Goal: Find contact information: Find contact information

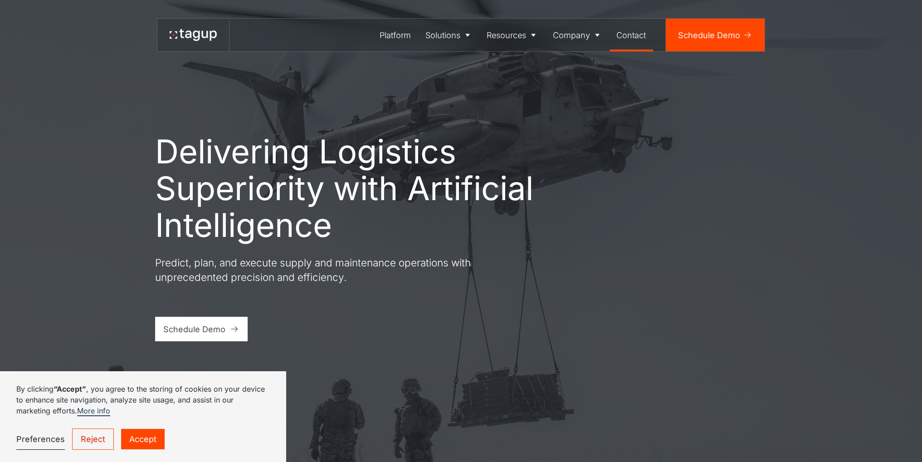
click at [643, 38] on div "Contact" at bounding box center [630, 35] width 29 height 12
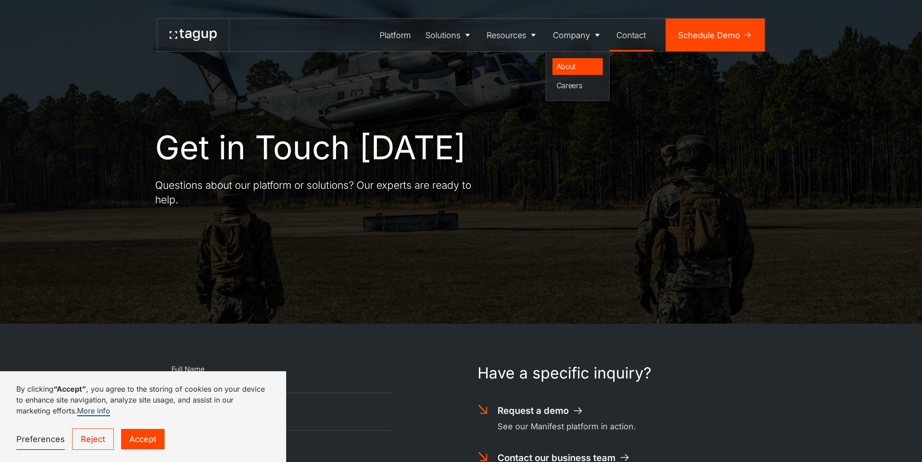
click at [576, 68] on div "About" at bounding box center [577, 66] width 43 height 11
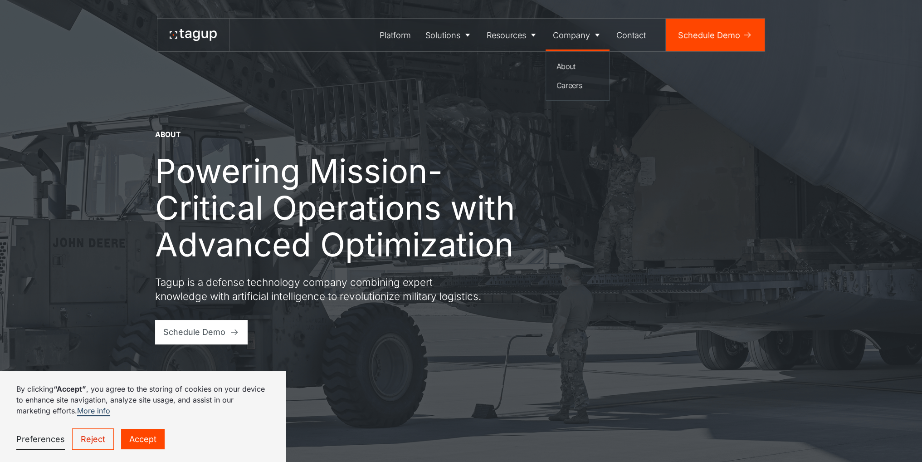
click at [584, 41] on link "Company" at bounding box center [577, 35] width 64 height 33
click at [571, 85] on div "Careers" at bounding box center [577, 85] width 43 height 11
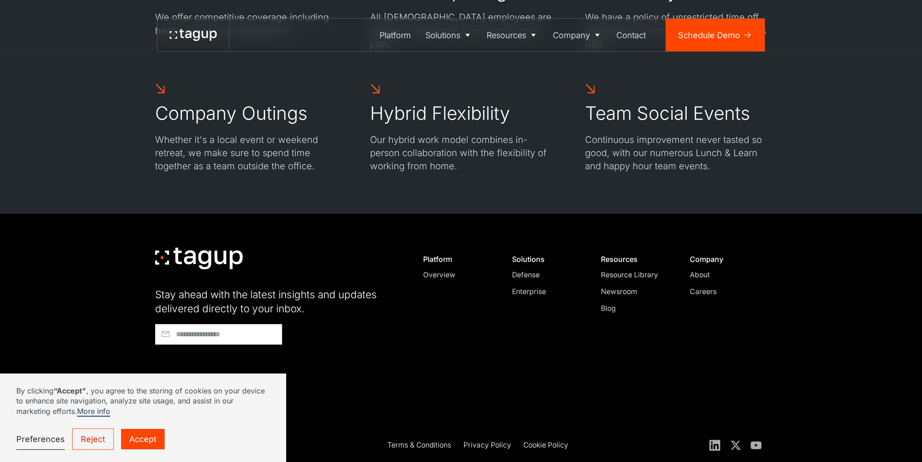
scroll to position [876, 0]
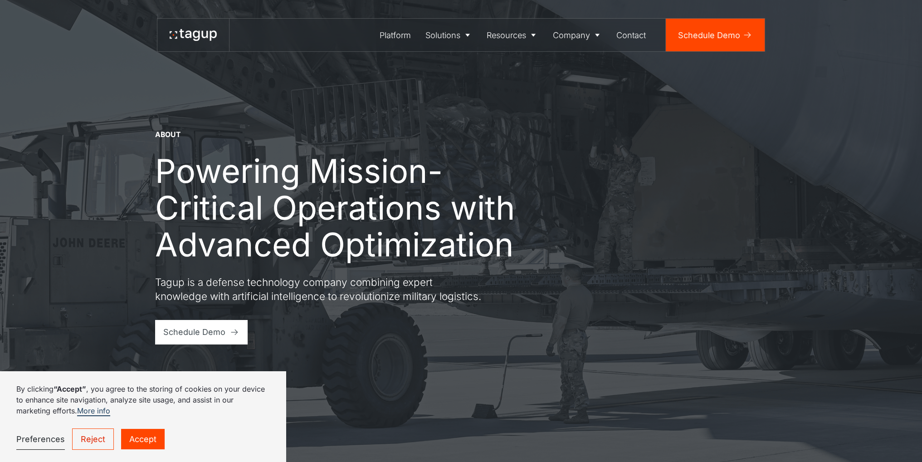
drag, startPoint x: 134, startPoint y: 58, endPoint x: 68, endPoint y: 0, distance: 88.0
click at [132, 57] on div "About Powering Mission-Critical Operations with Advanced Optimization Tagup is …" at bounding box center [460, 231] width 881 height 462
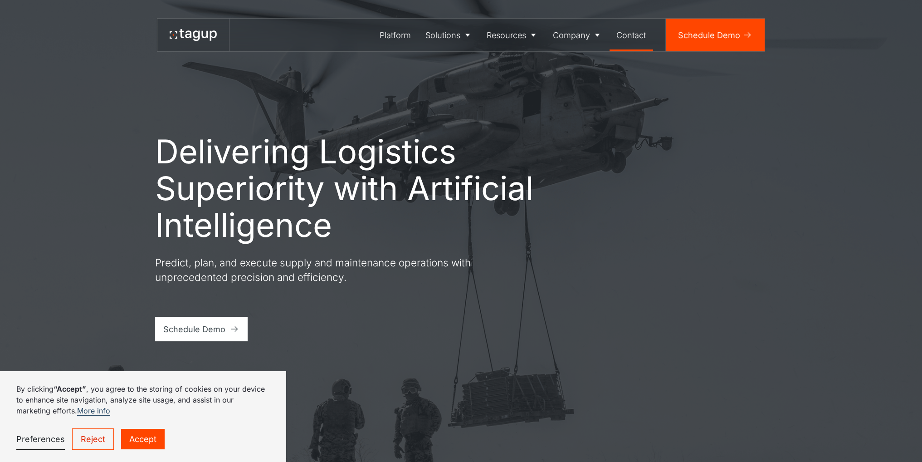
drag, startPoint x: 630, startPoint y: 39, endPoint x: 638, endPoint y: 48, distance: 12.5
click at [630, 39] on div "Contact" at bounding box center [630, 35] width 29 height 12
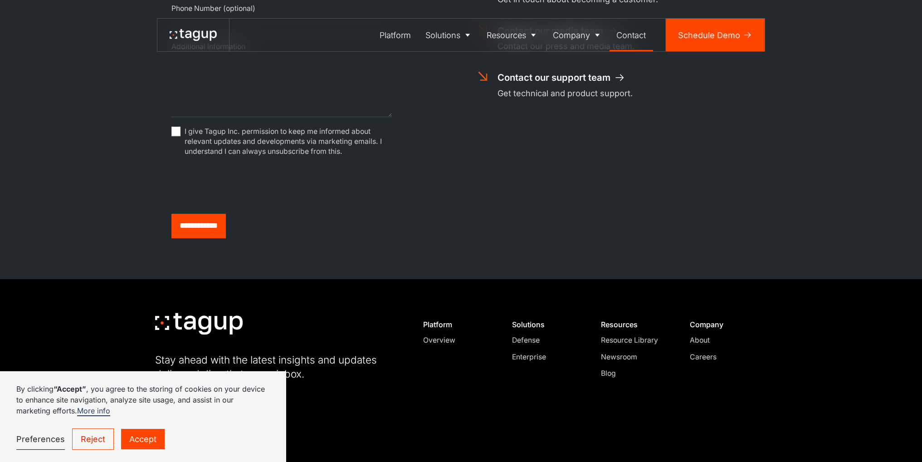
scroll to position [543, 0]
